Goal: Transaction & Acquisition: Book appointment/travel/reservation

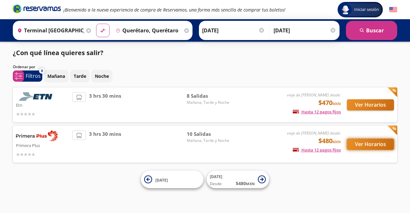
click at [354, 143] on button "Ver Horarios" at bounding box center [370, 144] width 47 height 11
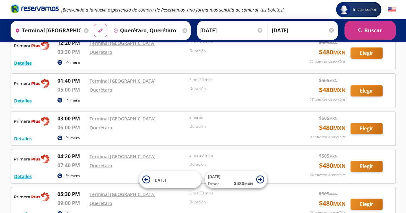
scroll to position [160, 0]
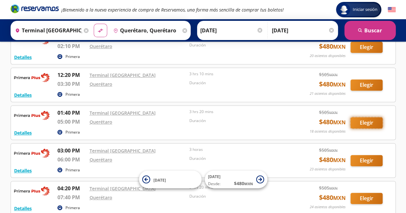
click at [371, 122] on button "Elegir" at bounding box center [366, 122] width 32 height 11
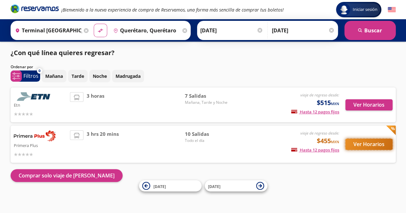
click at [367, 145] on button "Ver Horarios" at bounding box center [368, 144] width 47 height 11
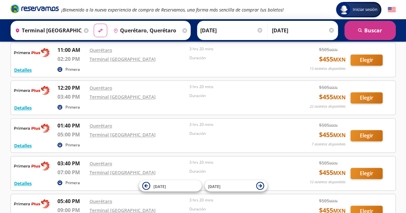
scroll to position [257, 0]
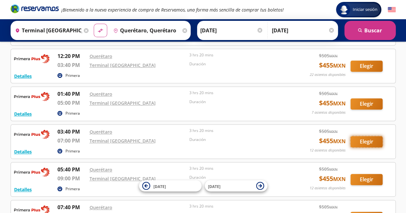
click at [371, 141] on button "Elegir" at bounding box center [366, 141] width 32 height 11
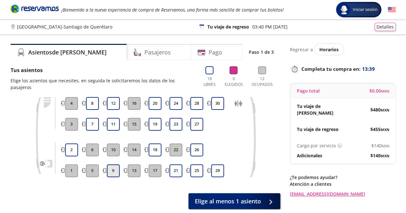
click at [116, 165] on button "9" at bounding box center [113, 171] width 13 height 13
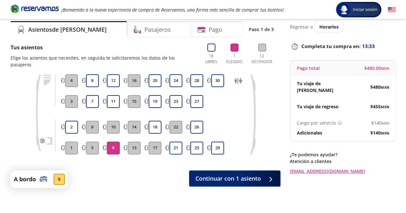
scroll to position [54, 0]
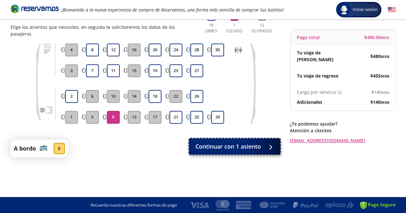
click at [246, 142] on span "Continuar con 1 asiento" at bounding box center [227, 146] width 65 height 9
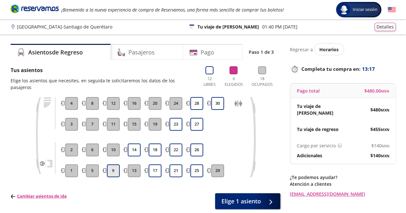
click at [115, 165] on button "9" at bounding box center [113, 171] width 13 height 13
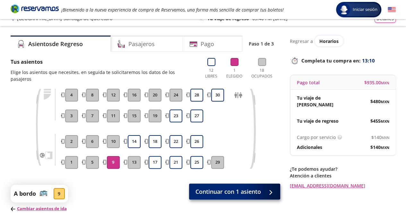
scroll to position [32, 0]
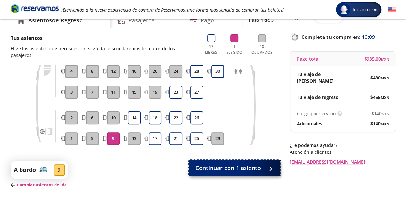
click at [231, 164] on span "Continuar con 1 asiento" at bounding box center [227, 168] width 65 height 9
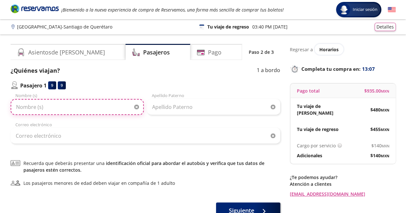
click at [106, 111] on input "Nombre (s)" at bounding box center [77, 107] width 133 height 16
type input "[PERSON_NAME]"
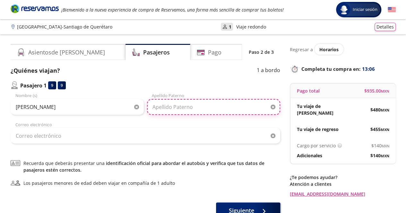
type input "[PERSON_NAME]"
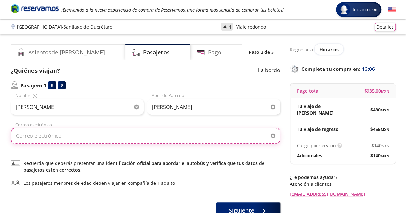
type input "[PERSON_NAME][EMAIL_ADDRESS][DOMAIN_NAME]"
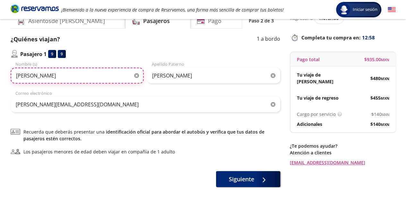
scroll to position [21, 0]
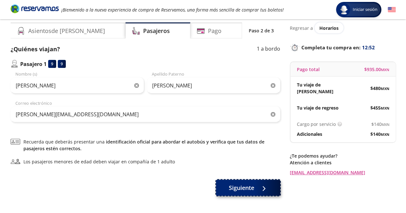
click at [241, 187] on span "Siguiente" at bounding box center [241, 188] width 25 height 9
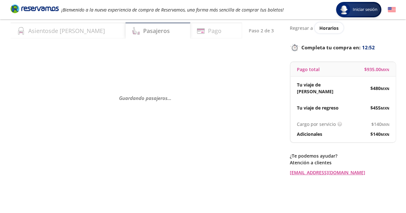
scroll to position [0, 0]
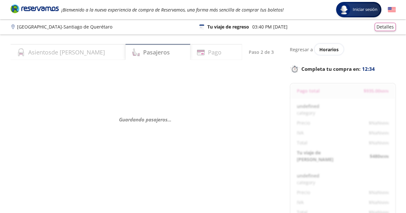
select select "MX"
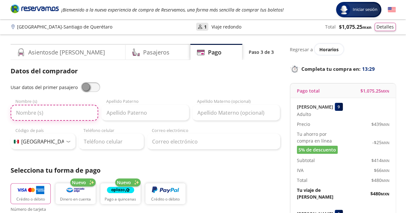
click at [67, 112] on input "Nombre (s)" at bounding box center [55, 113] width 88 height 16
type input "[PERSON_NAME]"
click at [74, 113] on input "[PERSON_NAME]" at bounding box center [55, 113] width 88 height 16
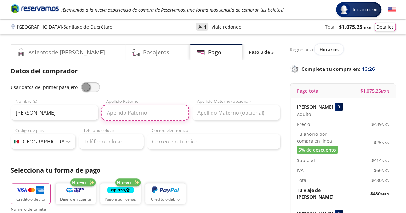
click at [123, 113] on input "Apellido Paterno" at bounding box center [145, 113] width 88 height 16
type input "d"
type input "[PERSON_NAME]"
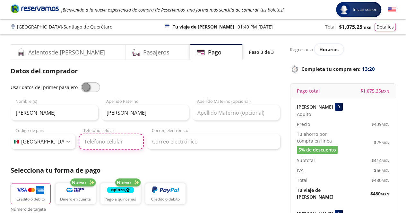
click at [132, 137] on input "Teléfono celular" at bounding box center [111, 142] width 65 height 16
type input "55 7644 1744"
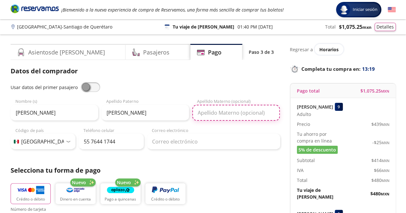
type input "[PERSON_NAME]"
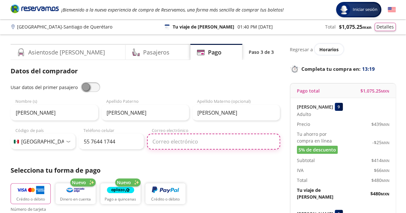
type input "[PERSON_NAME][EMAIL_ADDRESS][DOMAIN_NAME]"
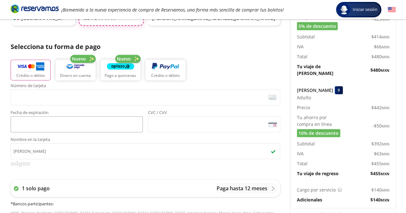
scroll to position [128, 0]
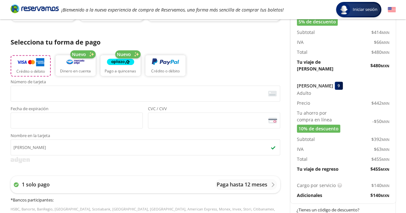
click at [40, 70] on p "Crédito o débito" at bounding box center [30, 72] width 29 height 6
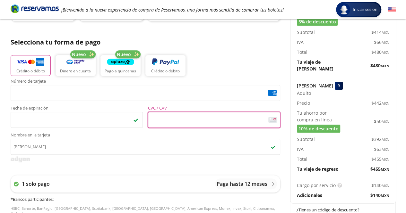
click at [43, 169] on div "Servicios adicionales ¿Tienes un código de descuento? Aplicar Datos del comprad…" at bounding box center [145, 149] width 269 height 423
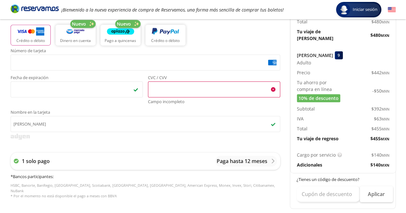
scroll to position [149, 0]
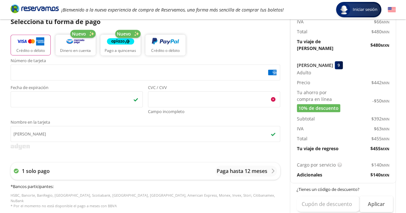
click at [145, 114] on div "Fecha de expiración <p>Your browser does not support iframes.</p> CVC / CVV <p>…" at bounding box center [145, 101] width 269 height 30
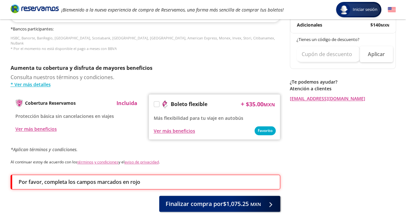
scroll to position [309, 0]
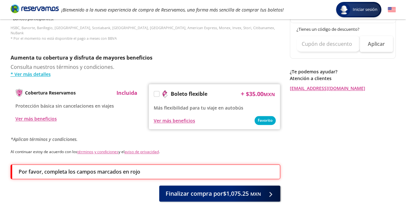
click at [156, 91] on label at bounding box center [156, 93] width 5 height 5
click at [156, 93] on input "Boleto flexible" at bounding box center [156, 95] width 4 height 4
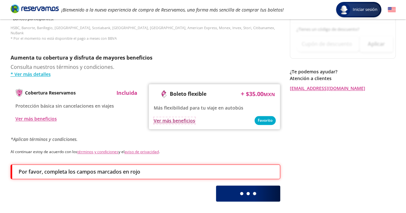
click at [176, 117] on div "Ver más beneficios" at bounding box center [174, 120] width 41 height 7
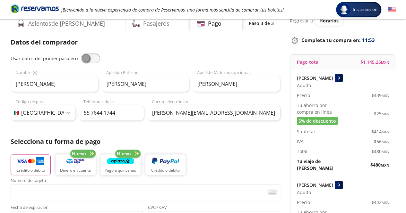
scroll to position [0, 0]
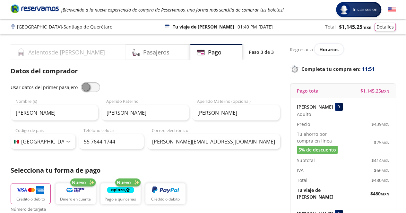
click at [57, 55] on h4 "Asientos de [PERSON_NAME]" at bounding box center [66, 52] width 77 height 9
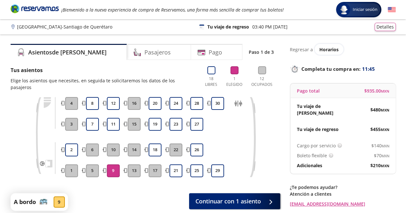
click at [298, 49] on p "Regresar a" at bounding box center [301, 49] width 23 height 7
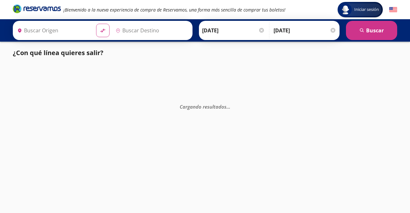
type input "[GEOGRAPHIC_DATA], [GEOGRAPHIC_DATA]"
type input "[PERSON_NAME] de Querétaro, [GEOGRAPHIC_DATA]"
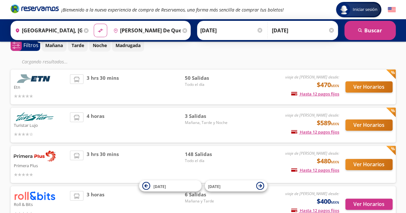
scroll to position [50, 0]
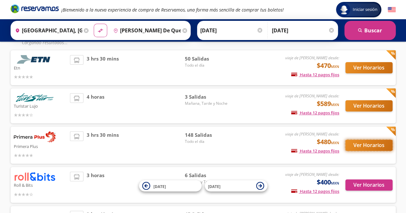
click at [376, 146] on button "Ver Horarios" at bounding box center [368, 145] width 47 height 11
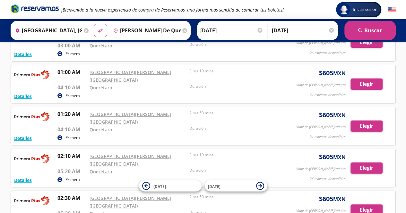
scroll to position [64, 0]
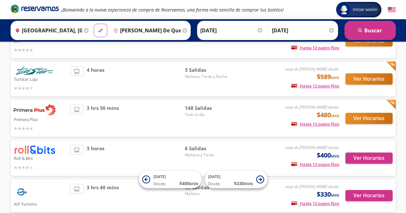
scroll to position [50, 0]
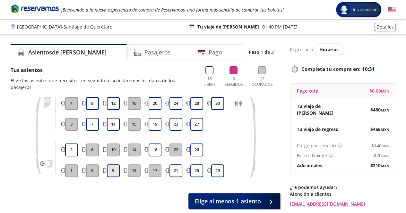
click at [109, 166] on button "9" at bounding box center [113, 171] width 13 height 13
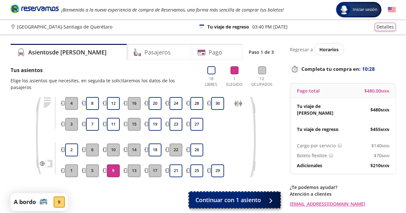
click at [227, 196] on span "Continuar con 1 asiento" at bounding box center [227, 200] width 65 height 9
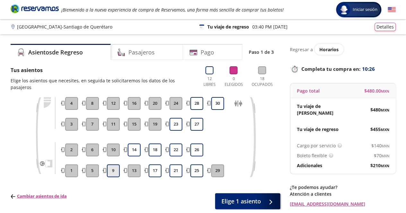
click at [114, 165] on button "9" at bounding box center [113, 171] width 13 height 13
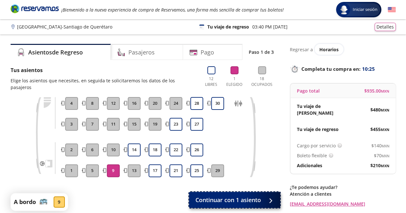
click at [241, 197] on span "Continuar con 1 asiento" at bounding box center [227, 200] width 65 height 9
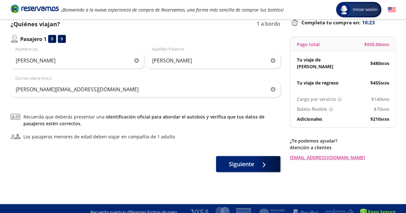
scroll to position [54, 0]
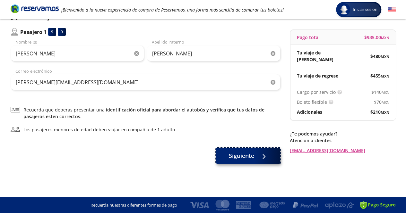
click at [266, 153] on div at bounding box center [262, 156] width 10 height 8
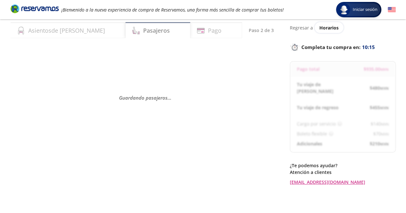
scroll to position [32, 0]
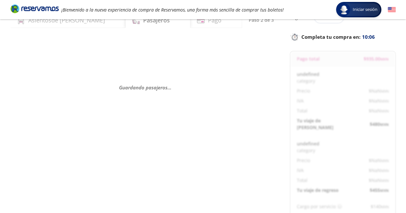
select select "MX"
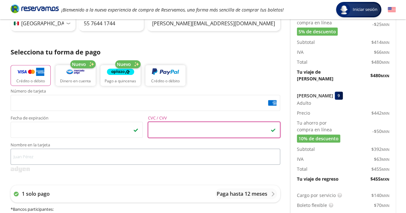
scroll to position [128, 0]
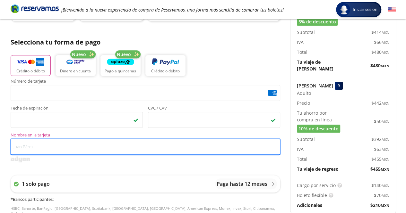
click at [68, 141] on input "Nombre en la tarjeta" at bounding box center [145, 147] width 269 height 16
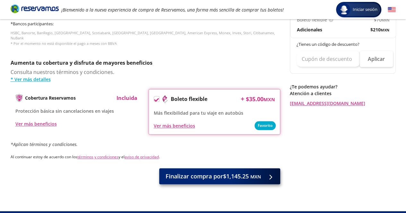
scroll to position [312, 0]
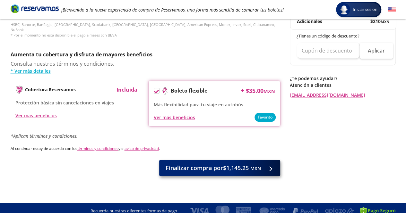
type input "[PERSON_NAME]"
click at [222, 166] on span "Finalizar compra por $1,145.25 MXN" at bounding box center [212, 168] width 95 height 9
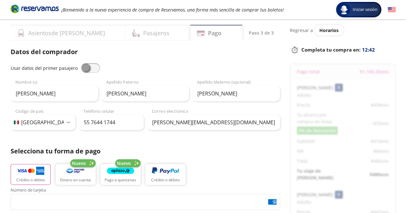
scroll to position [32, 0]
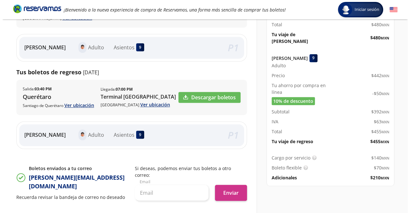
scroll to position [217, 0]
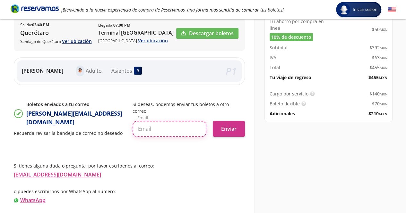
click at [169, 121] on input "text" at bounding box center [169, 129] width 74 height 16
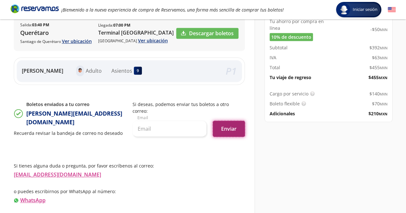
click at [227, 121] on button "Enviar" at bounding box center [229, 129] width 32 height 16
